Goal: Information Seeking & Learning: Learn about a topic

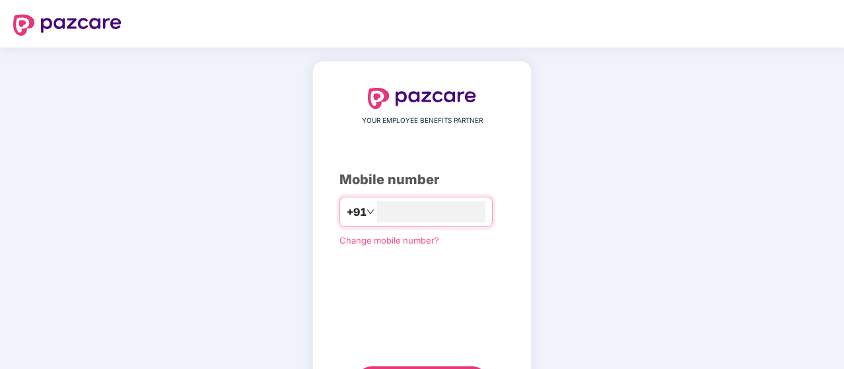
type input "**********"
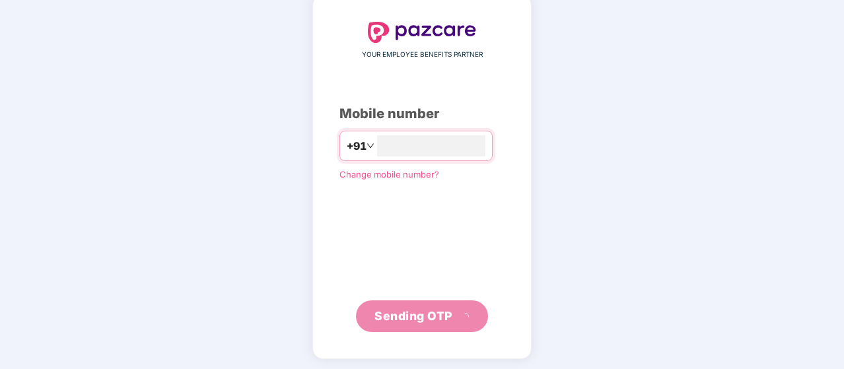
scroll to position [61, 0]
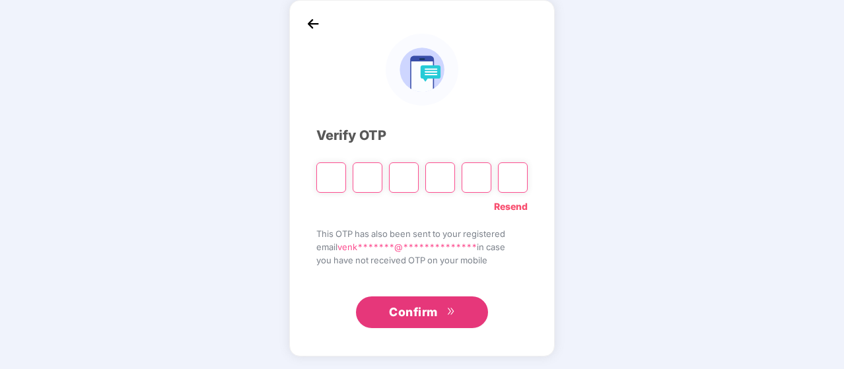
type input "*"
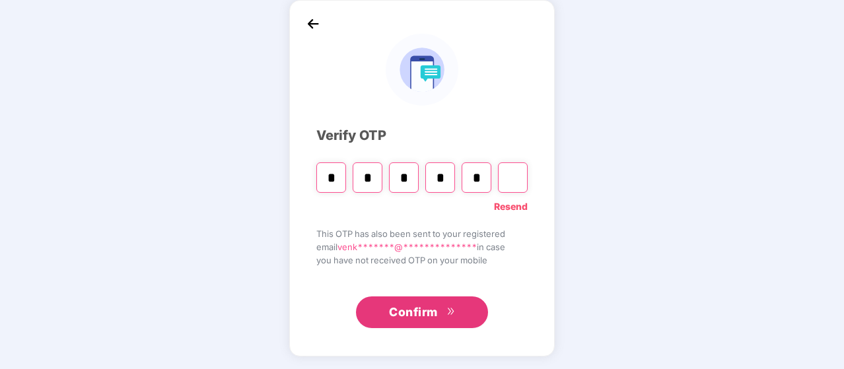
type input "*"
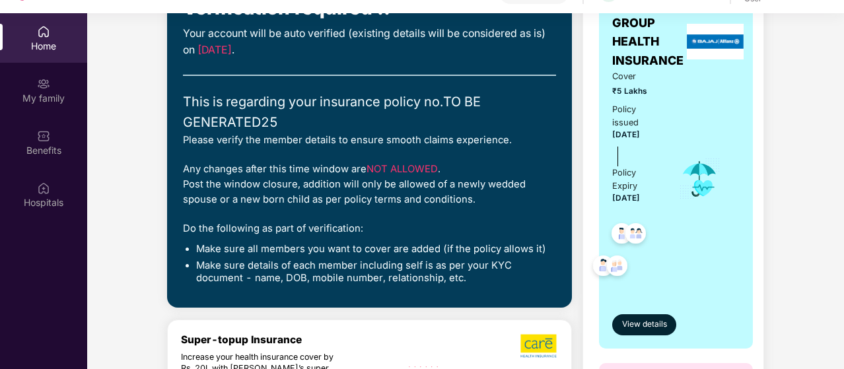
scroll to position [0, 0]
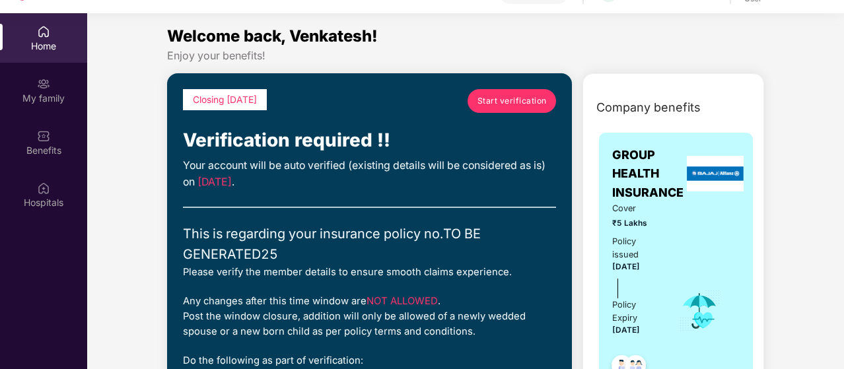
click at [526, 98] on span "Start verification" at bounding box center [512, 100] width 69 height 13
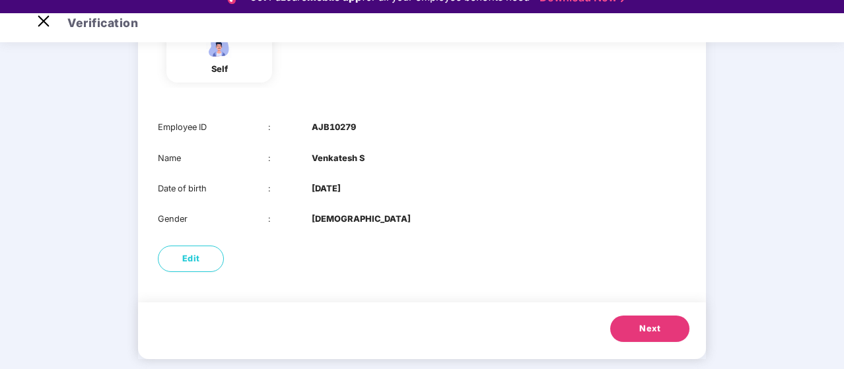
scroll to position [151, 0]
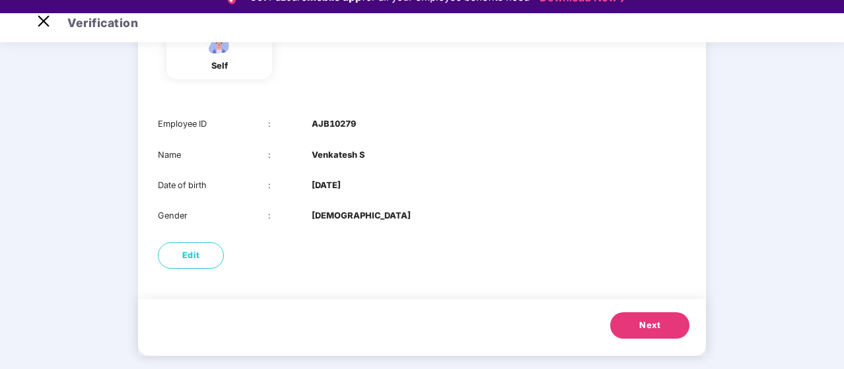
click at [645, 323] on span "Next" at bounding box center [649, 325] width 21 height 13
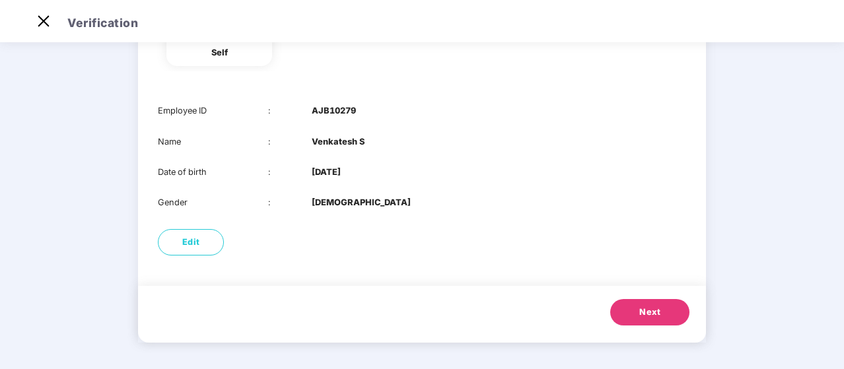
scroll to position [0, 0]
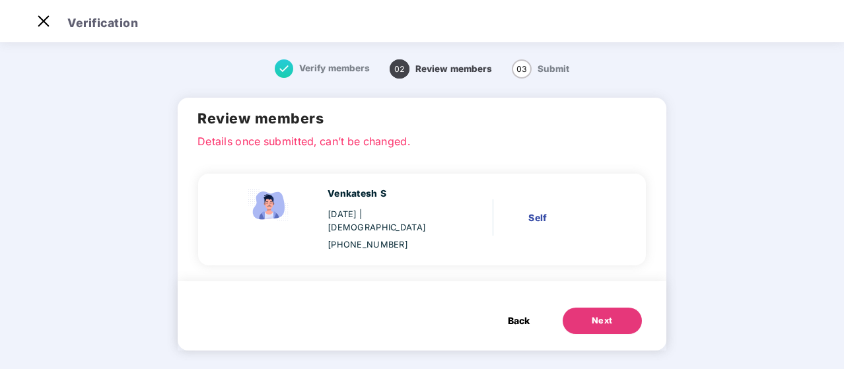
click at [619, 308] on button "Next" at bounding box center [602, 321] width 79 height 26
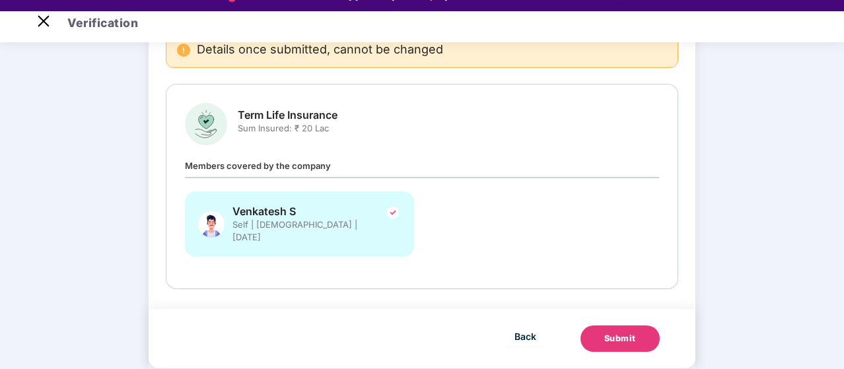
scroll to position [32, 0]
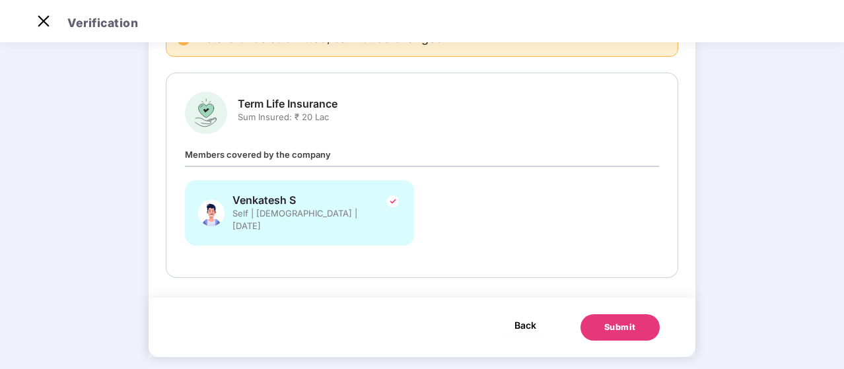
click at [528, 317] on span "Back" at bounding box center [526, 325] width 22 height 17
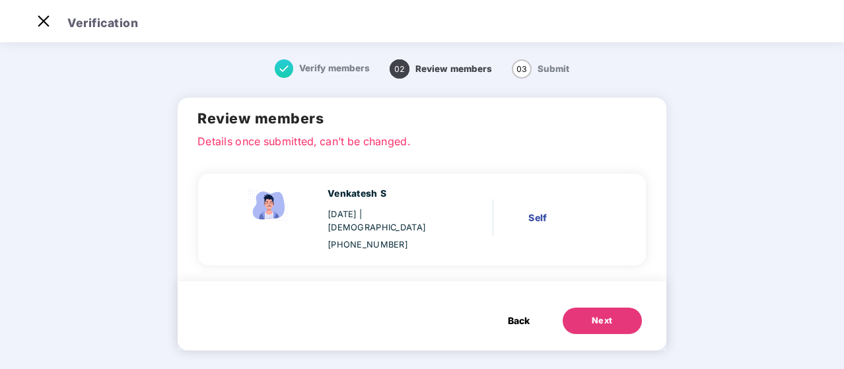
click at [522, 314] on span "Back" at bounding box center [519, 321] width 22 height 15
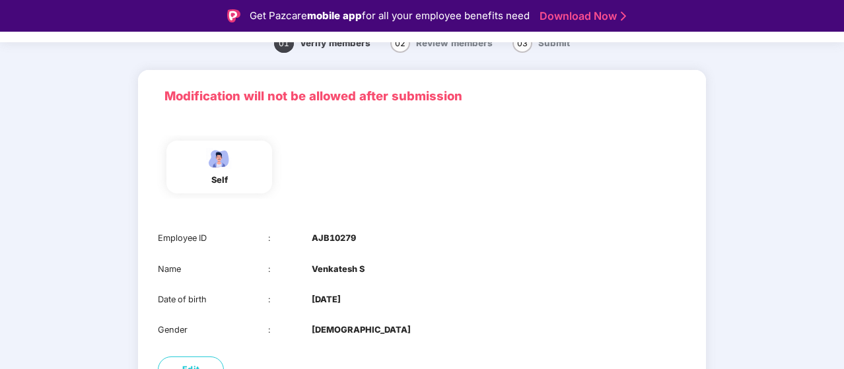
scroll to position [0, 0]
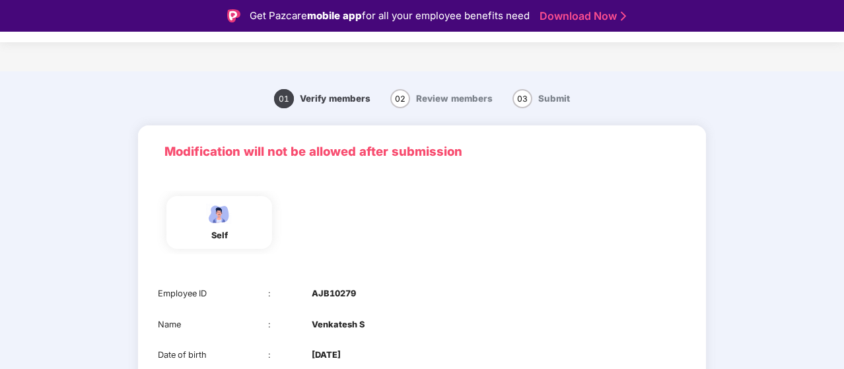
click at [116, 19] on div "Get Pazcare mobile app for all your employee benefits need Download Now" at bounding box center [422, 16] width 844 height 32
click at [26, 34] on header "Verification" at bounding box center [422, 21] width 844 height 42
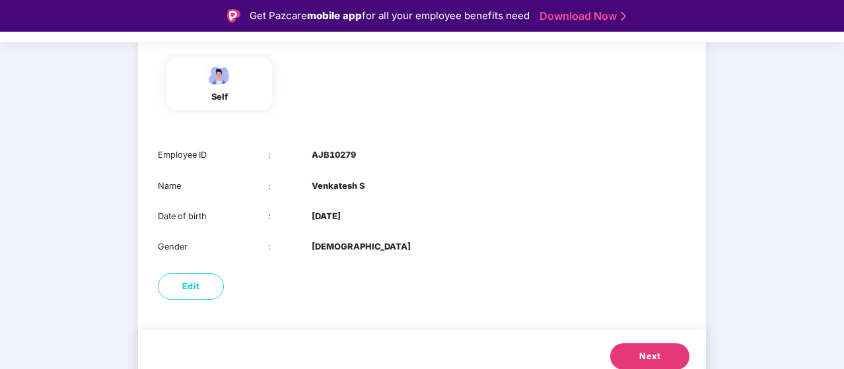
scroll to position [151, 0]
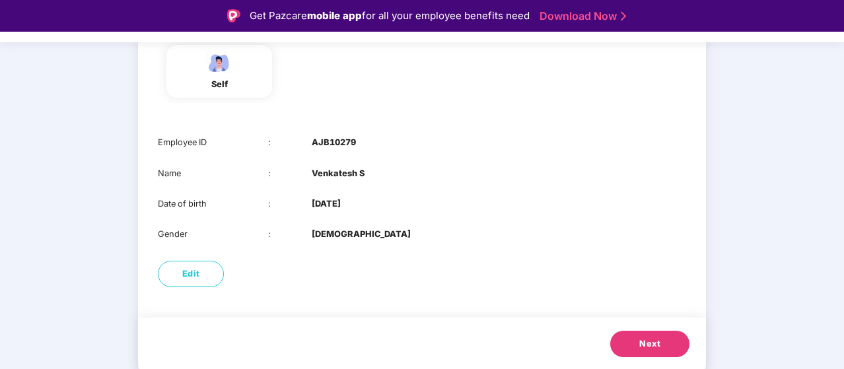
click at [663, 344] on button "Next" at bounding box center [649, 344] width 79 height 26
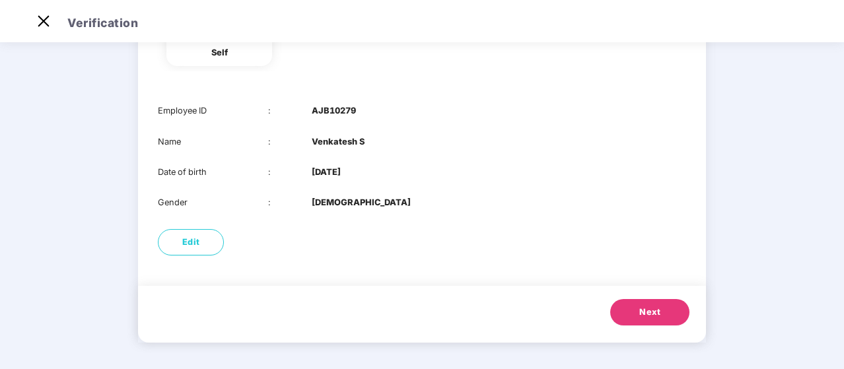
scroll to position [0, 0]
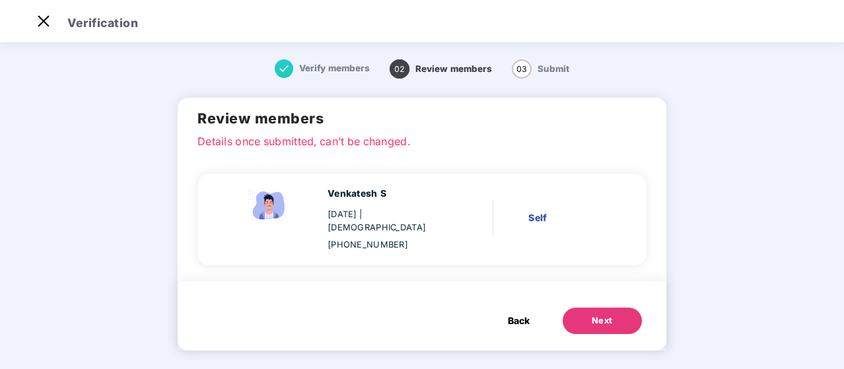
click at [602, 314] on div "Next" at bounding box center [602, 320] width 21 height 13
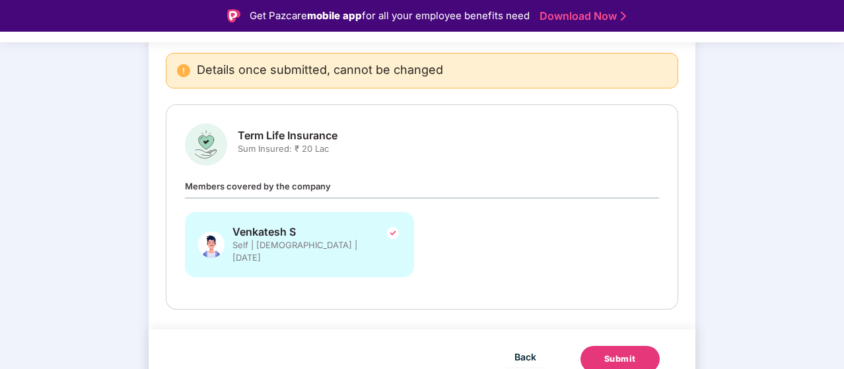
click at [627, 353] on div "Submit" at bounding box center [620, 359] width 32 height 13
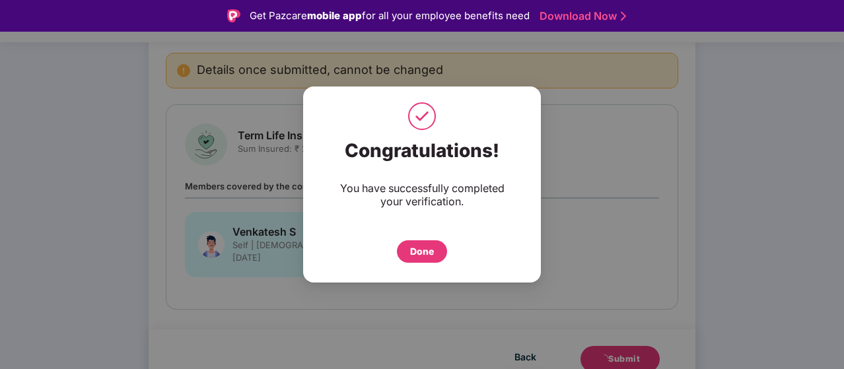
click at [425, 252] on div "Done" at bounding box center [422, 251] width 24 height 15
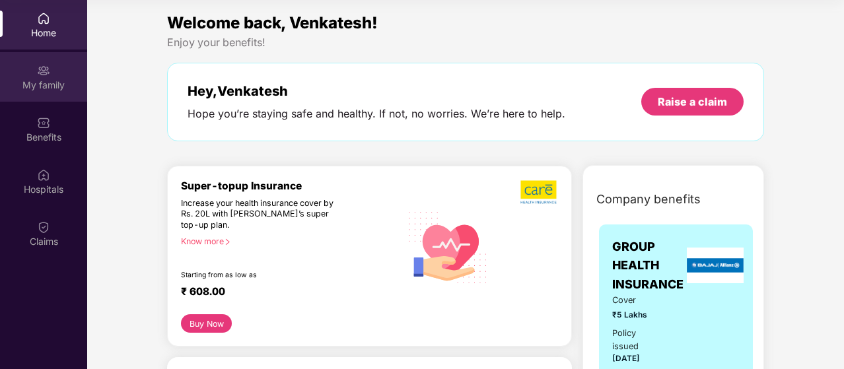
click at [45, 76] on img at bounding box center [43, 70] width 13 height 13
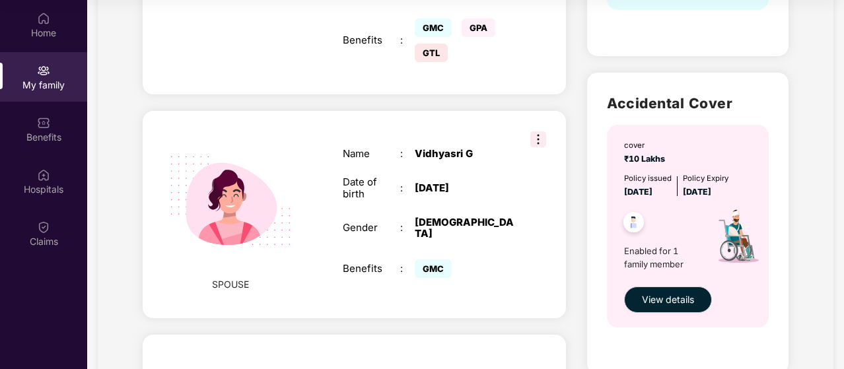
scroll to position [140, 0]
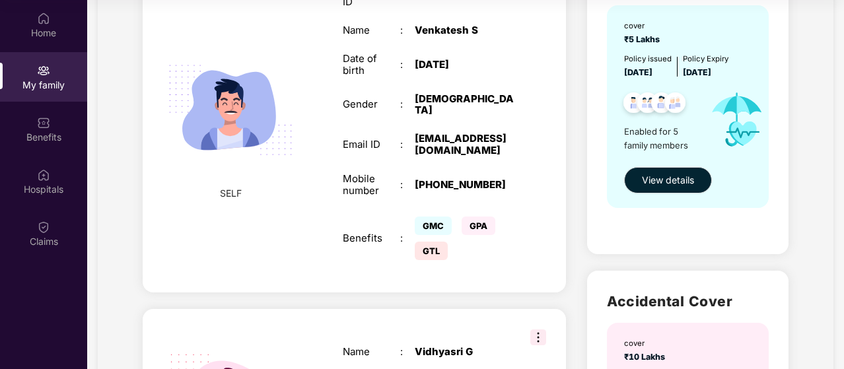
click at [435, 242] on span "GTL" at bounding box center [431, 251] width 33 height 18
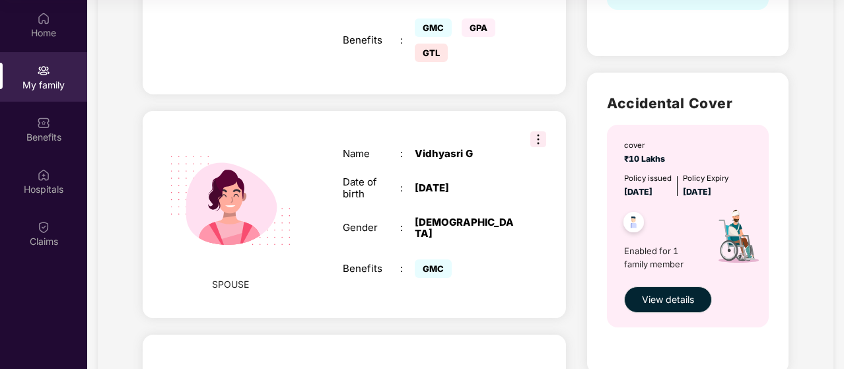
scroll to position [206, 0]
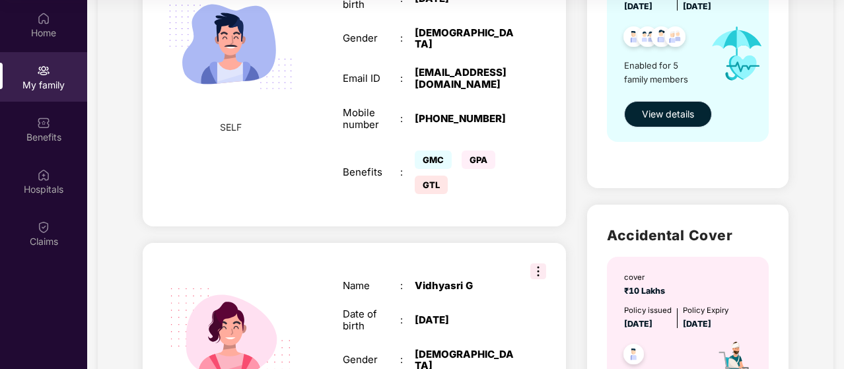
click at [683, 111] on span "View details" at bounding box center [668, 114] width 52 height 15
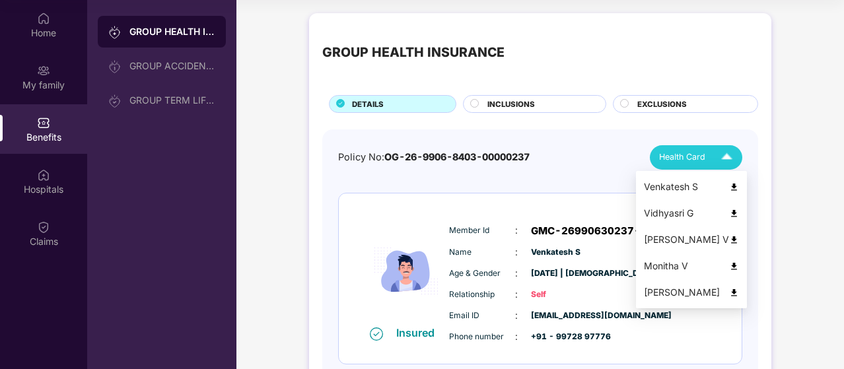
click at [739, 186] on img at bounding box center [734, 187] width 10 height 10
click at [723, 155] on img at bounding box center [726, 157] width 23 height 23
click at [739, 211] on img at bounding box center [734, 214] width 10 height 10
click at [719, 150] on img at bounding box center [726, 157] width 23 height 23
click at [739, 240] on img at bounding box center [734, 240] width 10 height 10
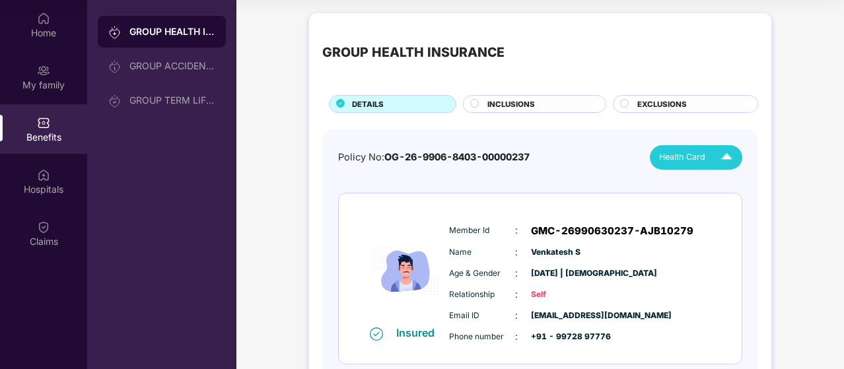
click at [712, 150] on div "Health Card" at bounding box center [698, 157] width 79 height 23
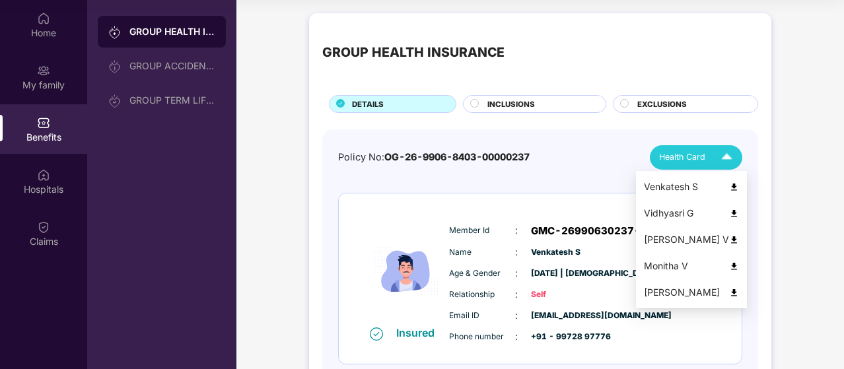
click at [739, 264] on img at bounding box center [734, 267] width 10 height 10
click at [716, 157] on img at bounding box center [726, 157] width 23 height 23
click at [739, 293] on img at bounding box center [734, 293] width 10 height 10
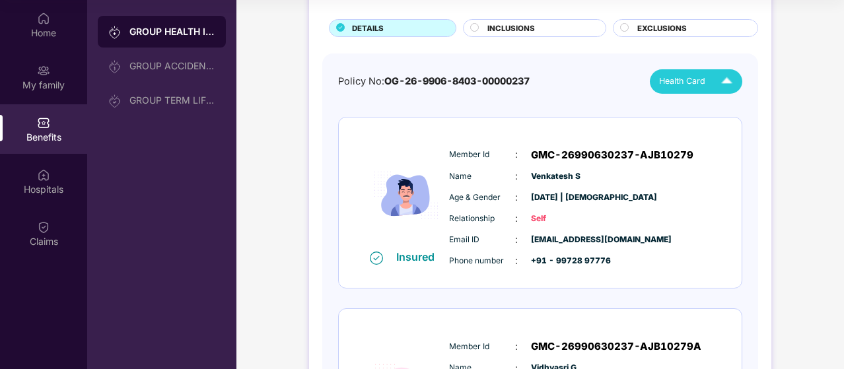
scroll to position [132, 0]
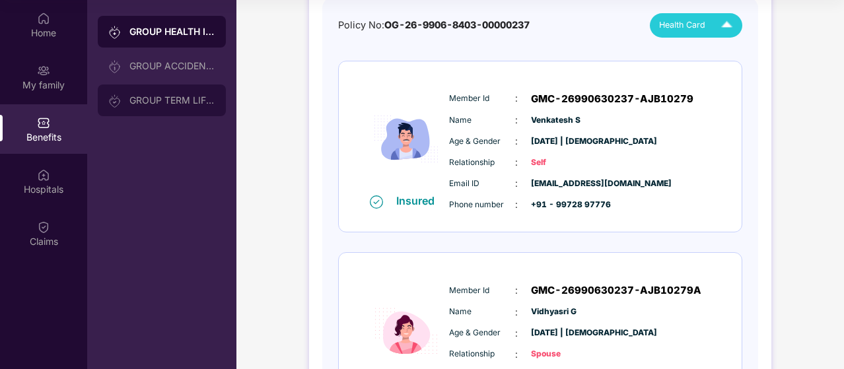
click at [166, 104] on div "GROUP TERM LIFE INSURANCE" at bounding box center [172, 100] width 86 height 11
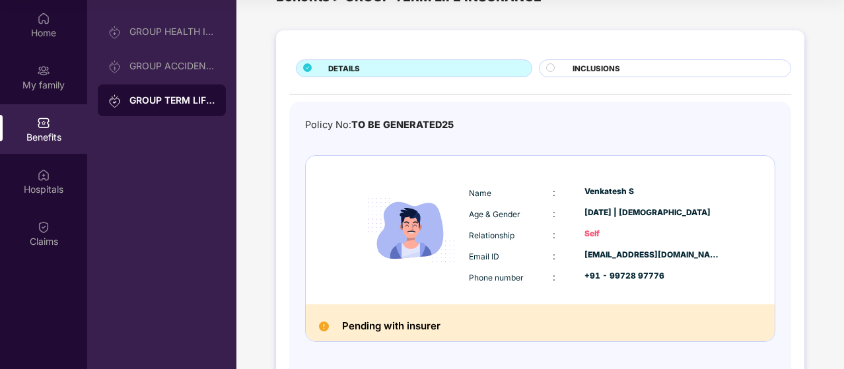
scroll to position [0, 0]
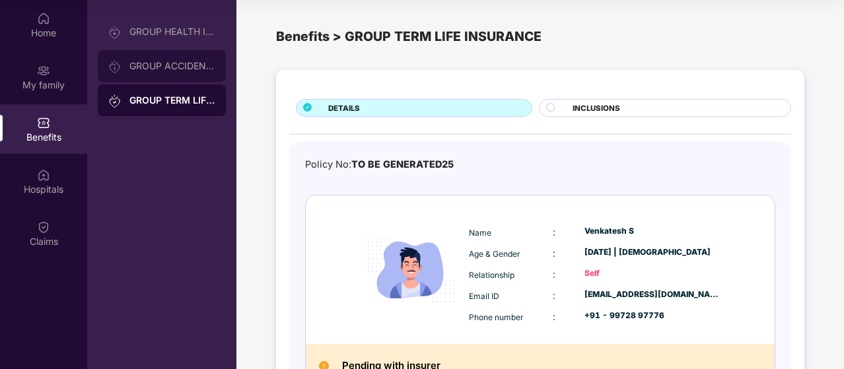
click at [168, 61] on div "GROUP ACCIDENTAL INSURANCE" at bounding box center [172, 66] width 86 height 11
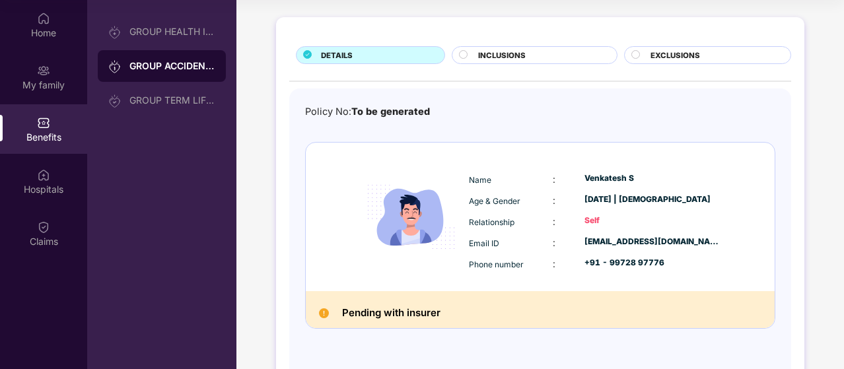
scroll to position [92, 0]
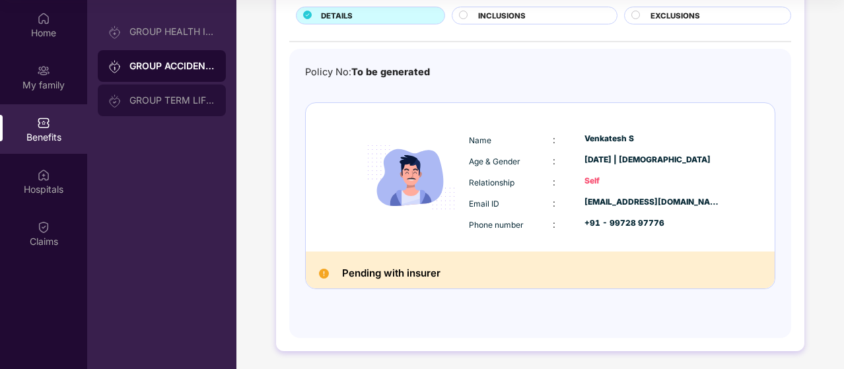
click at [182, 93] on div "GROUP TERM LIFE INSURANCE" at bounding box center [162, 101] width 128 height 32
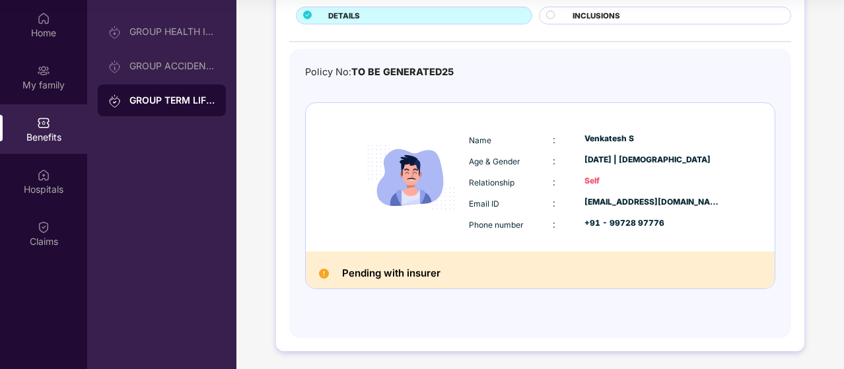
scroll to position [0, 0]
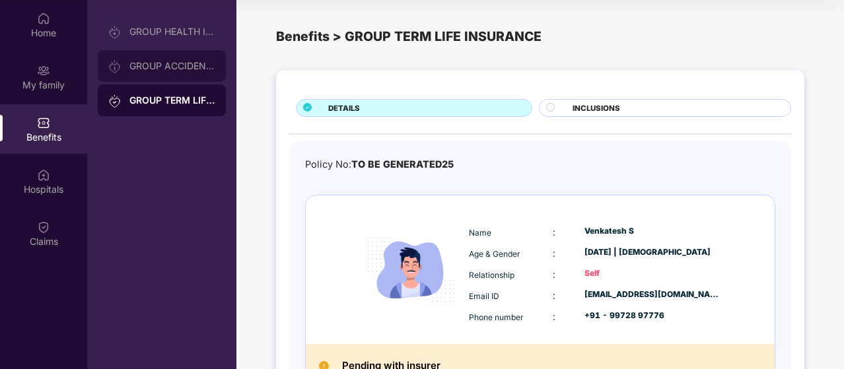
click at [163, 69] on div "GROUP ACCIDENTAL INSURANCE" at bounding box center [172, 66] width 86 height 11
